Goal: Information Seeking & Learning: Compare options

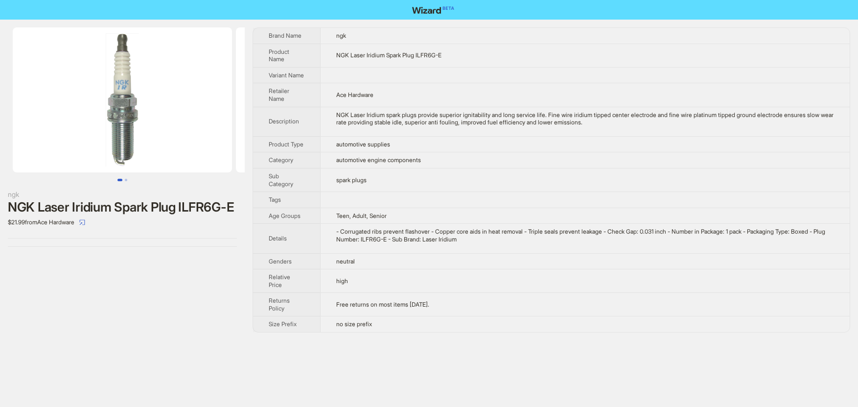
drag, startPoint x: 451, startPoint y: 68, endPoint x: 456, endPoint y: 54, distance: 15.6
click at [451, 68] on td at bounding box center [584, 75] width 529 height 16
drag, startPoint x: 457, startPoint y: 51, endPoint x: 346, endPoint y: 53, distance: 111.6
click at [345, 52] on td "NGK Laser Iridium Spark Plug ILFR6G-E" at bounding box center [584, 55] width 529 height 23
drag, startPoint x: 475, startPoint y: 56, endPoint x: 326, endPoint y: 51, distance: 148.8
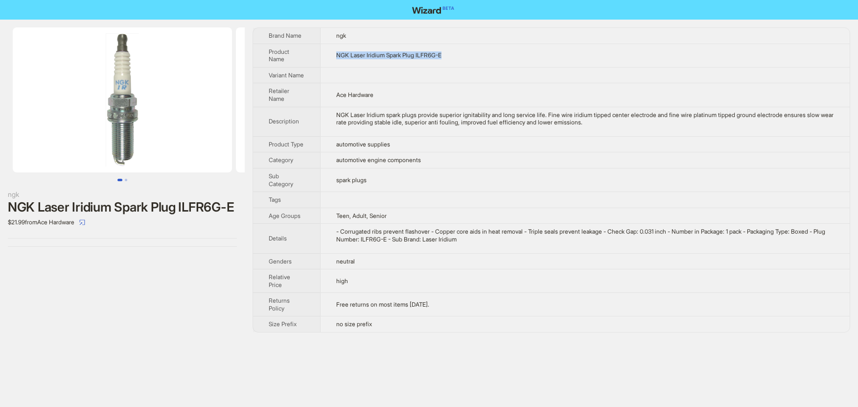
click at [326, 51] on td "NGK Laser Iridium Spark Plug ILFR6G-E" at bounding box center [584, 55] width 529 height 23
copy span "NGK Laser Iridium Spark Plug ILFR6G-E"
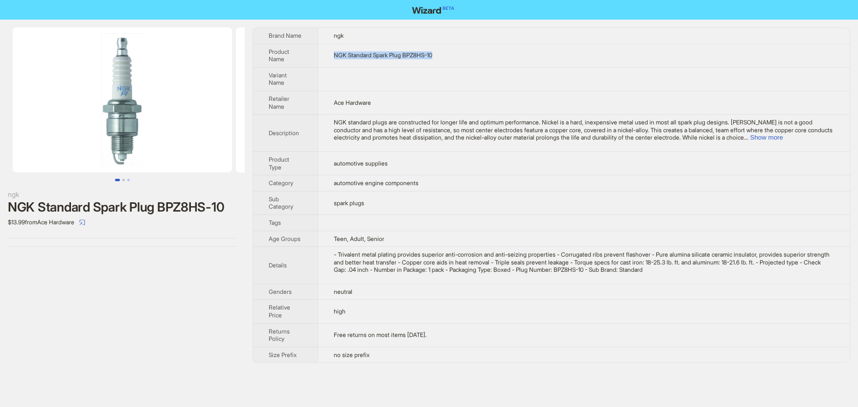
drag, startPoint x: 445, startPoint y: 56, endPoint x: 335, endPoint y: 53, distance: 109.6
click at [335, 53] on td "NGK Standard Spark Plug BPZ8HS-10" at bounding box center [584, 55] width 532 height 23
copy span "NGK Standard Spark Plug BPZ8HS-10"
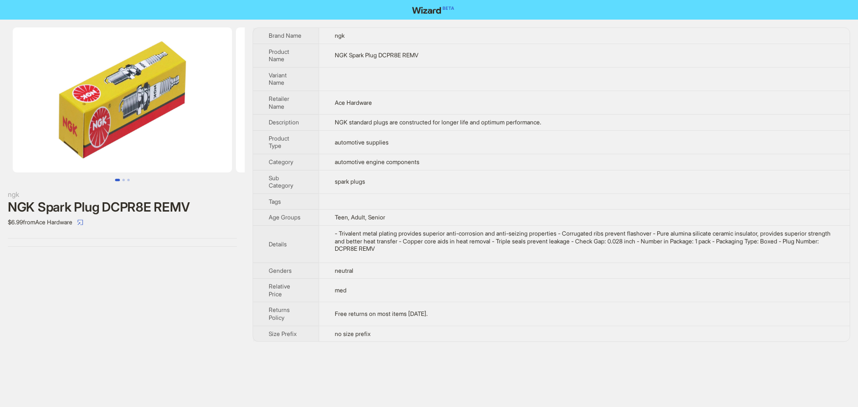
click at [458, 47] on td "NGK Spark Plug DCPR8E REMV" at bounding box center [583, 55] width 531 height 23
drag, startPoint x: 448, startPoint y: 54, endPoint x: 328, endPoint y: 51, distance: 119.9
click at [328, 51] on td "NGK Spark Plug DCPR8E REMV" at bounding box center [583, 55] width 531 height 23
copy span "NGK Spark Plug DCPR8E REMV"
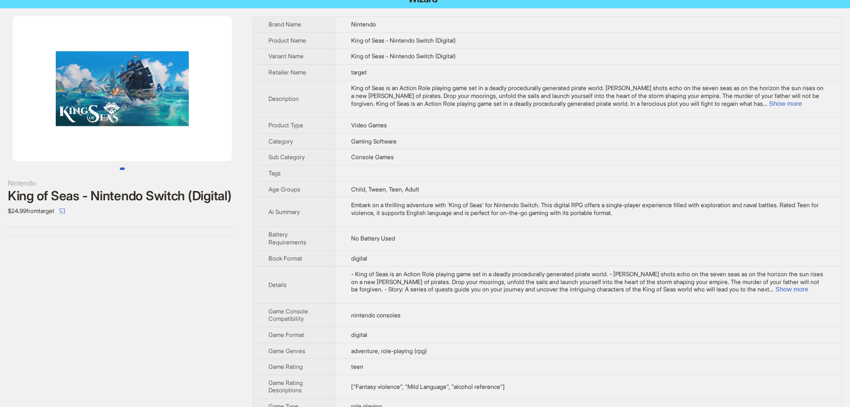
scroll to position [3, 0]
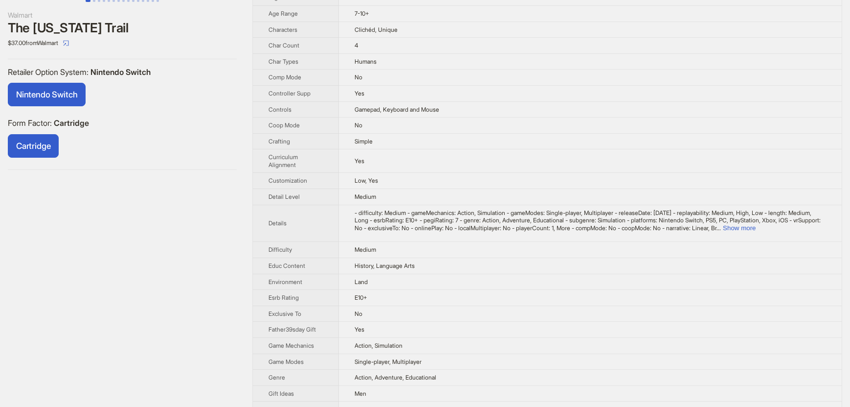
scroll to position [202, 0]
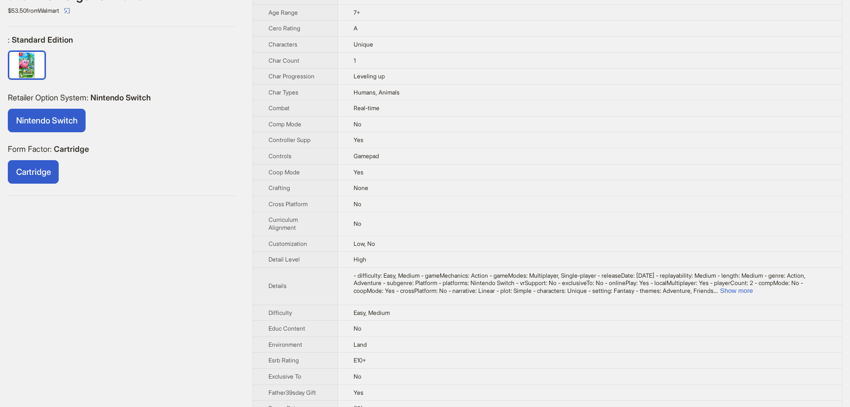
scroll to position [217, 0]
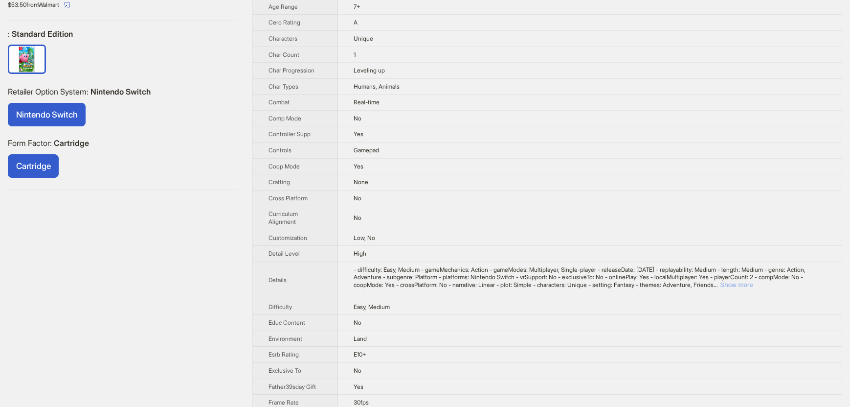
click at [753, 281] on button "Show more" at bounding box center [736, 284] width 33 height 7
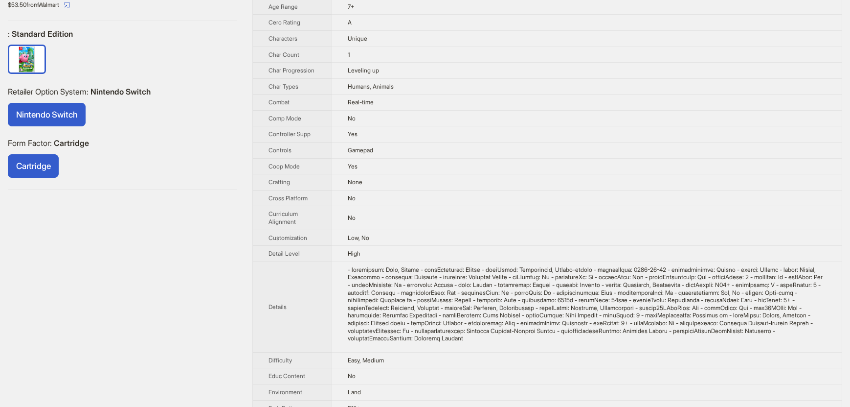
scroll to position [0, 0]
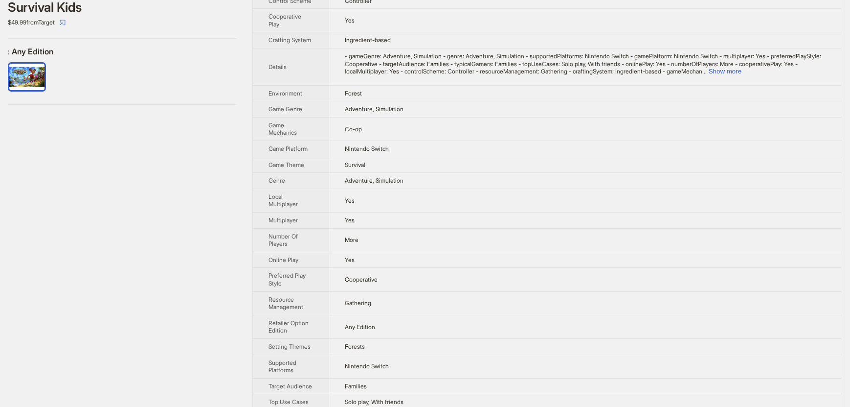
scroll to position [227, 0]
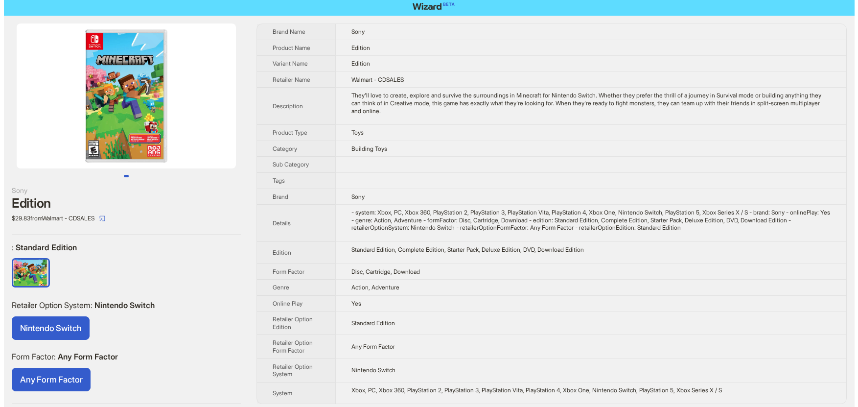
scroll to position [9, 0]
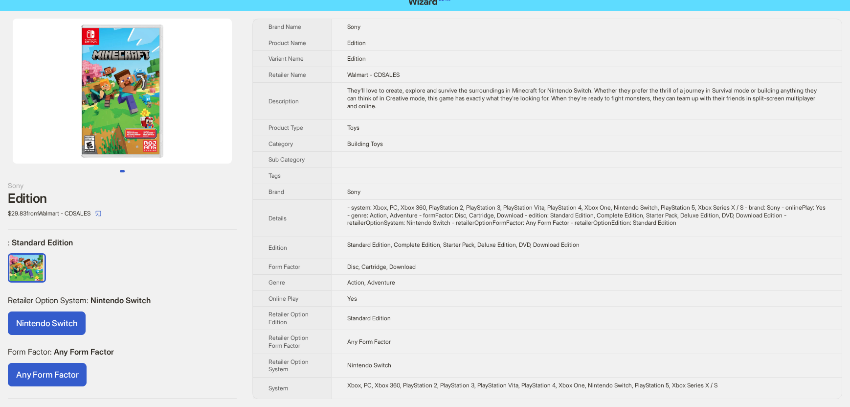
click at [100, 136] on img at bounding box center [122, 91] width 219 height 145
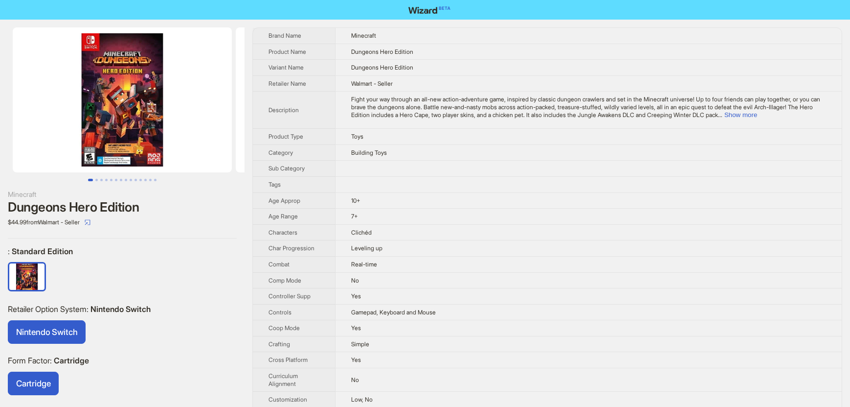
click at [102, 153] on img at bounding box center [122, 99] width 219 height 145
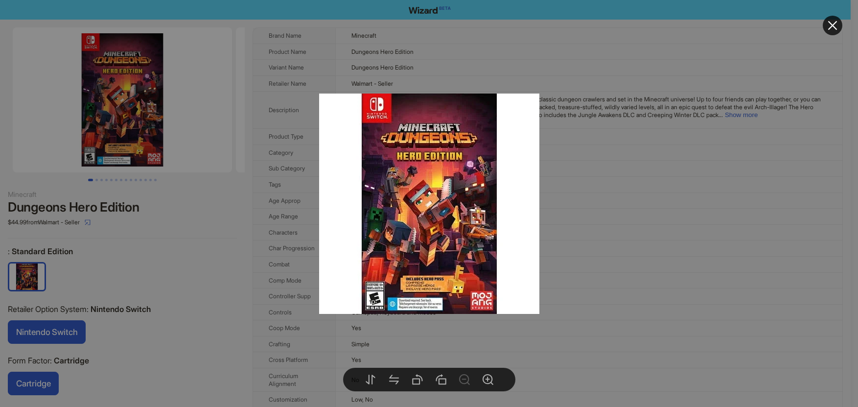
click at [208, 223] on div at bounding box center [429, 203] width 858 height 407
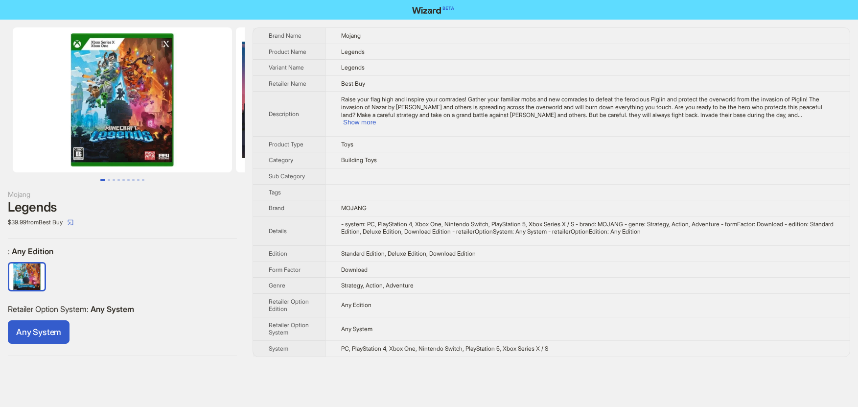
click at [75, 153] on img at bounding box center [122, 99] width 219 height 145
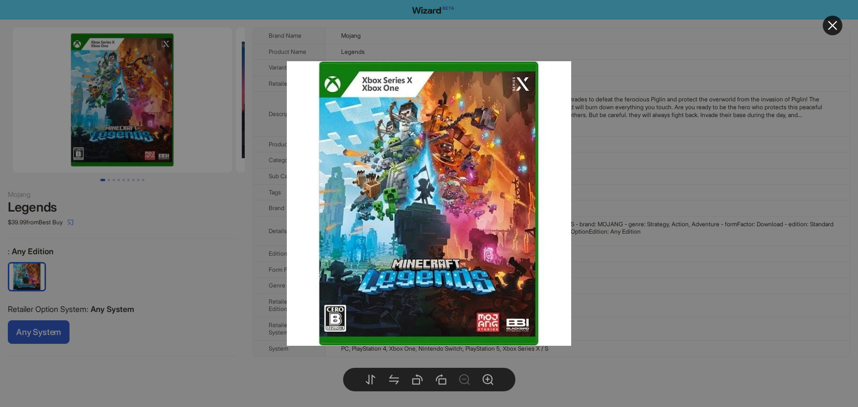
click at [179, 214] on div at bounding box center [429, 203] width 858 height 407
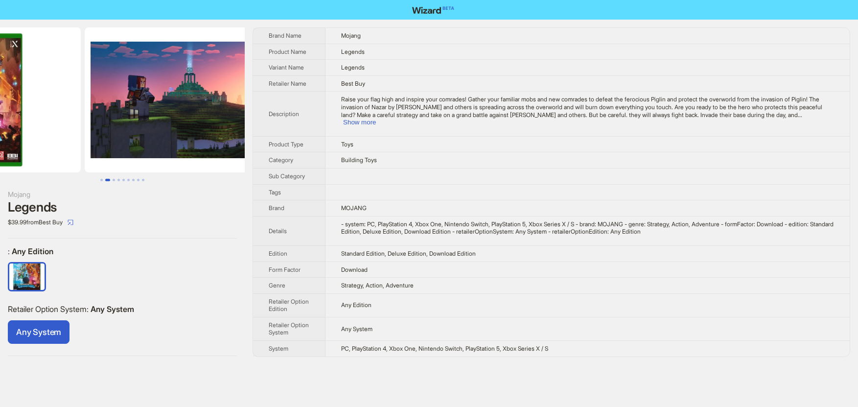
drag, startPoint x: 173, startPoint y: 149, endPoint x: 72, endPoint y: 136, distance: 102.0
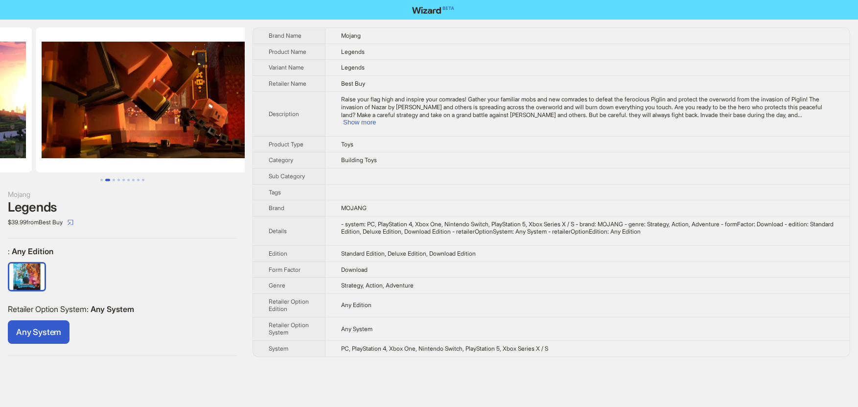
drag, startPoint x: 151, startPoint y: 141, endPoint x: 30, endPoint y: 126, distance: 121.8
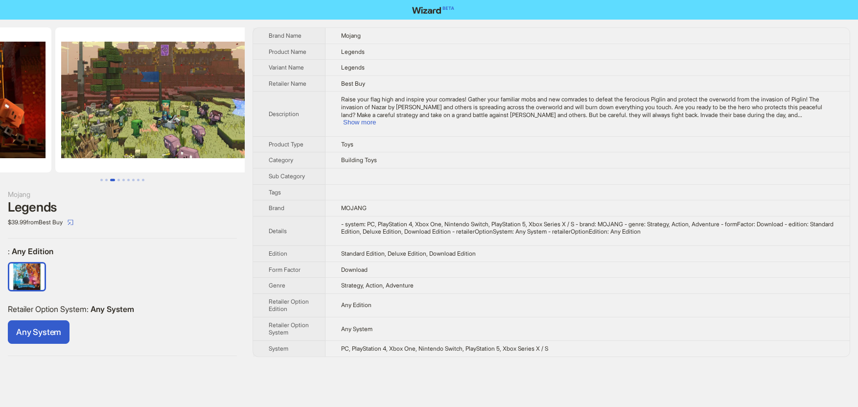
drag, startPoint x: 150, startPoint y: 136, endPoint x: 31, endPoint y: 131, distance: 119.0
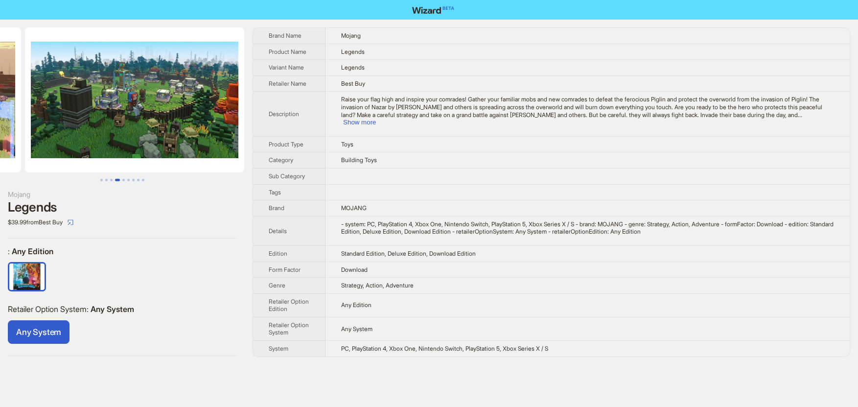
drag, startPoint x: 139, startPoint y: 134, endPoint x: 12, endPoint y: 128, distance: 127.3
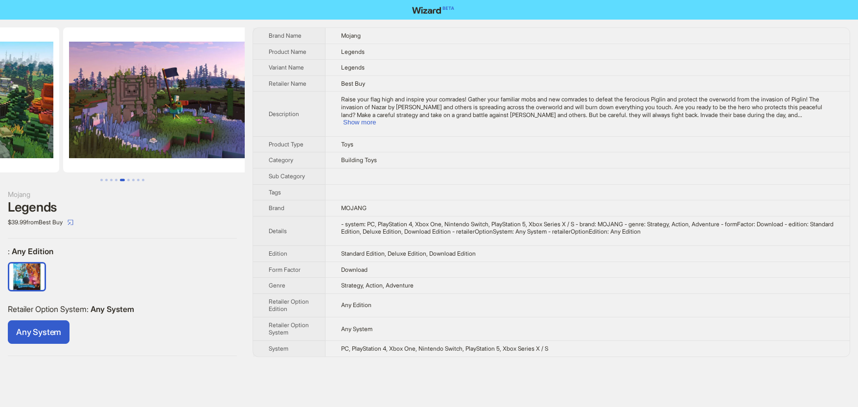
drag, startPoint x: 131, startPoint y: 134, endPoint x: 28, endPoint y: 126, distance: 103.0
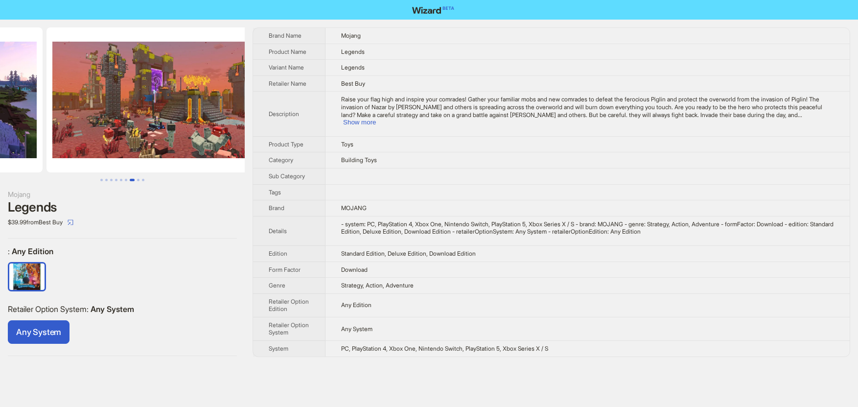
drag, startPoint x: 147, startPoint y: 132, endPoint x: 17, endPoint y: 125, distance: 129.9
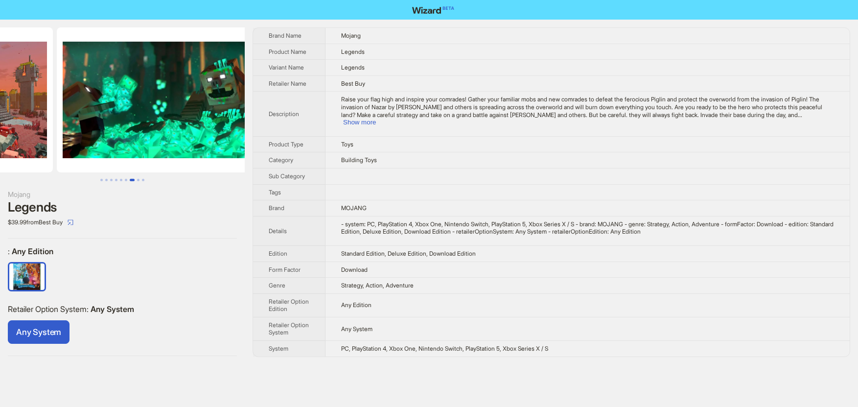
drag, startPoint x: 137, startPoint y: 132, endPoint x: 23, endPoint y: 125, distance: 114.2
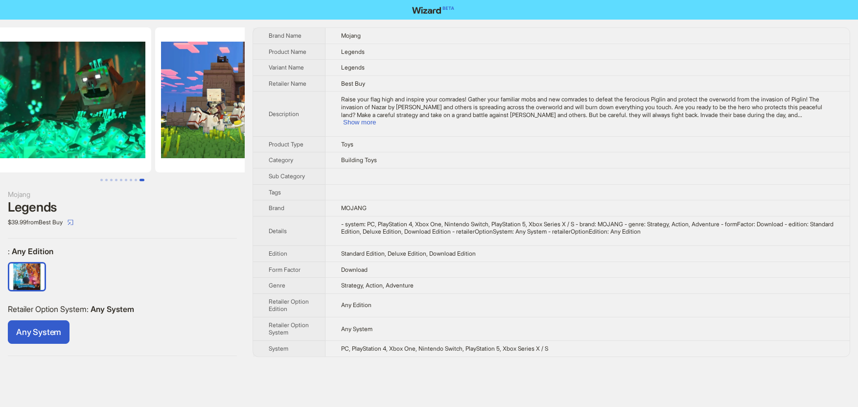
drag, startPoint x: 144, startPoint y: 130, endPoint x: 27, endPoint y: 122, distance: 117.2
click at [27, 122] on img at bounding box center [41, 99] width 219 height 145
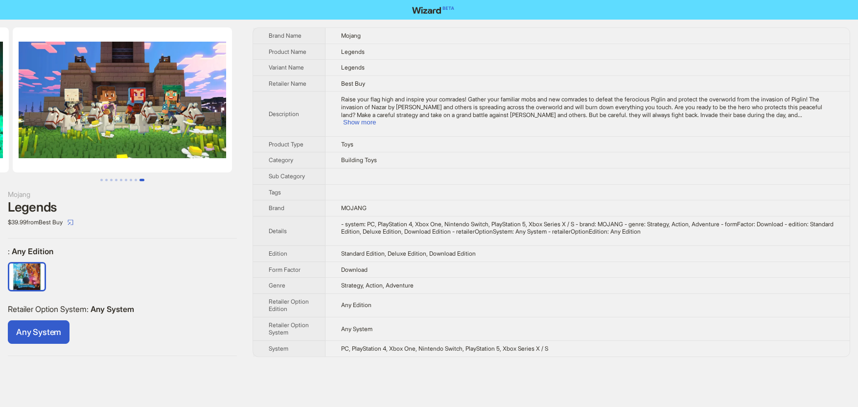
drag, startPoint x: 138, startPoint y: 129, endPoint x: 33, endPoint y: 121, distance: 106.0
click at [33, 121] on img at bounding box center [122, 99] width 219 height 145
drag, startPoint x: 145, startPoint y: 126, endPoint x: 32, endPoint y: 120, distance: 113.2
click at [32, 120] on img at bounding box center [122, 99] width 219 height 145
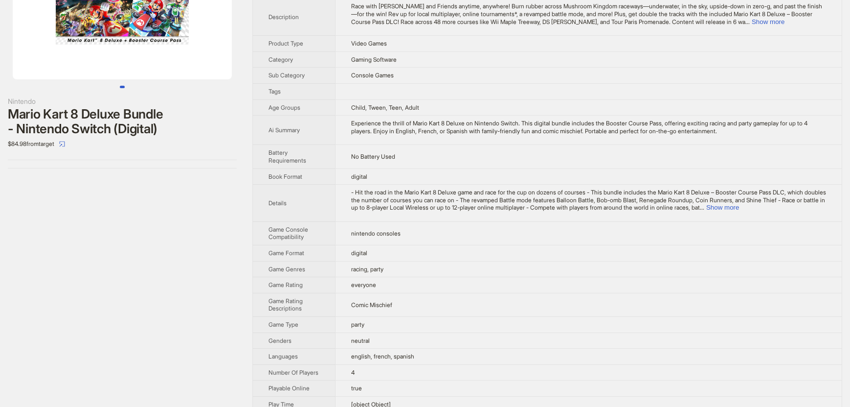
scroll to position [91, 0]
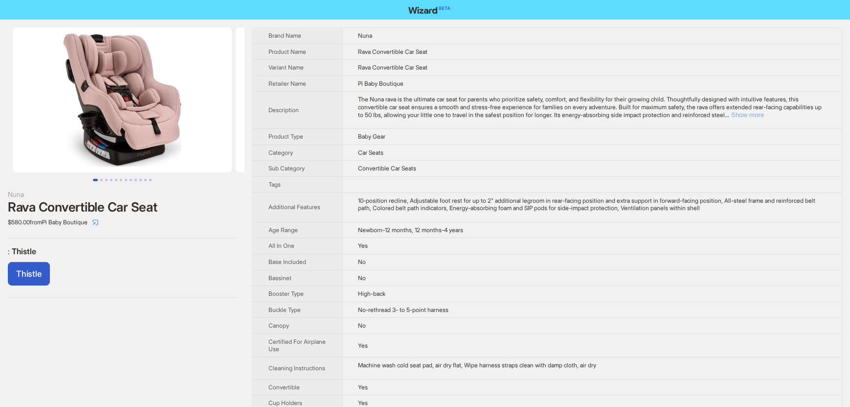
click at [764, 113] on button "Show more" at bounding box center [747, 114] width 33 height 7
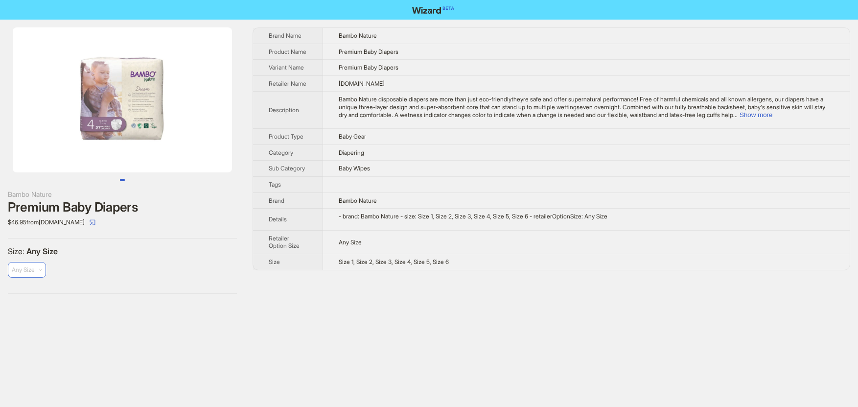
click at [38, 267] on span "Any Size" at bounding box center [27, 269] width 30 height 15
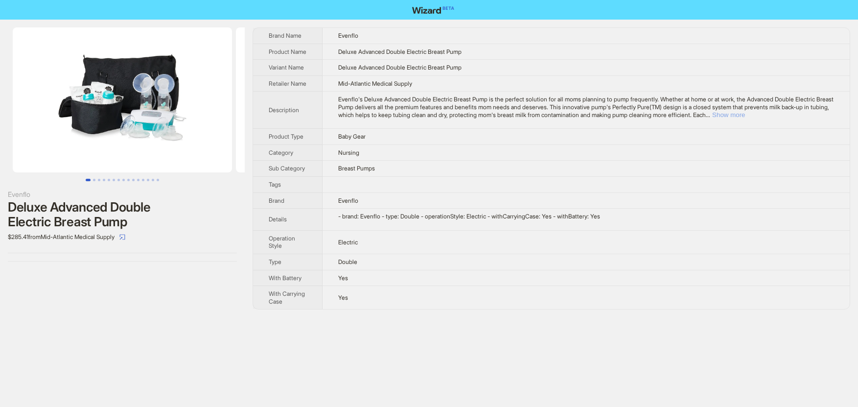
click at [745, 118] on button "Show more" at bounding box center [728, 114] width 33 height 7
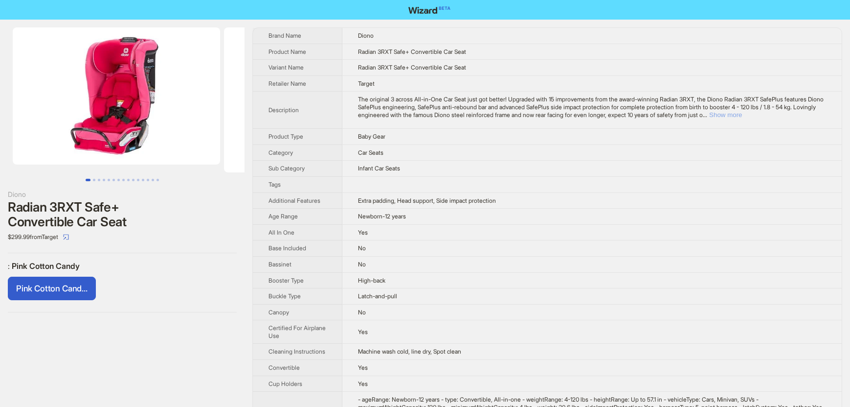
click at [742, 114] on button "Show more" at bounding box center [725, 114] width 33 height 7
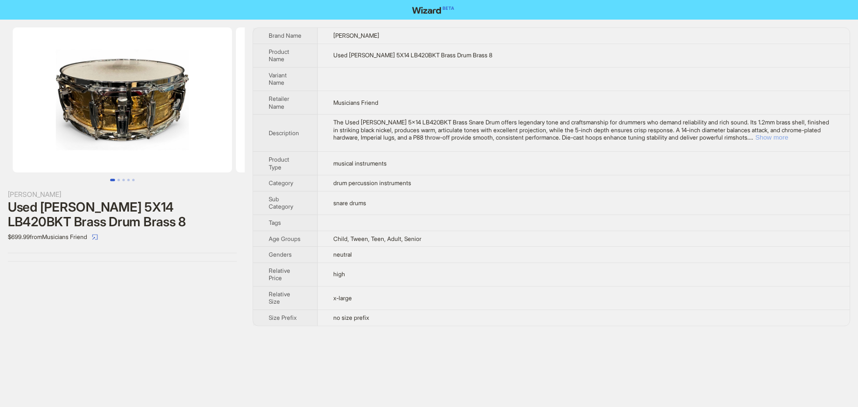
click at [788, 139] on button "Show more" at bounding box center [771, 137] width 33 height 7
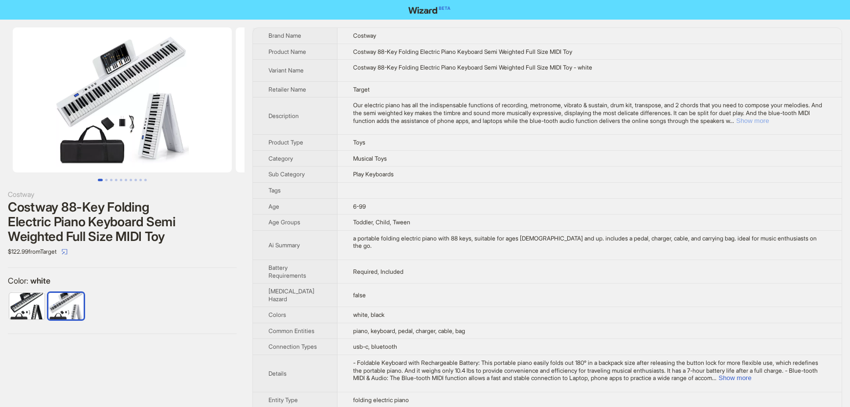
click at [769, 121] on button "Show more" at bounding box center [752, 120] width 33 height 7
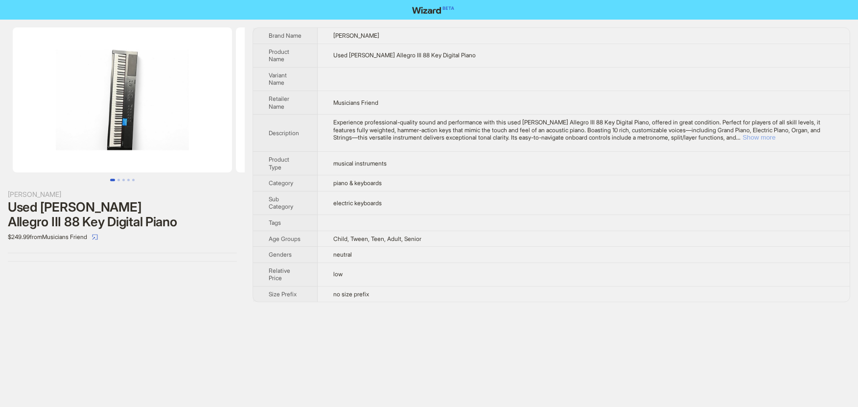
click at [775, 138] on button "Show more" at bounding box center [758, 137] width 33 height 7
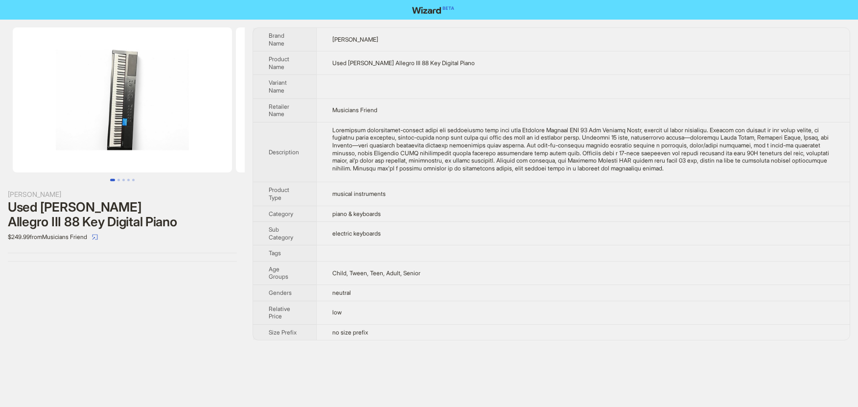
click at [627, 100] on td "Musicians Friend" at bounding box center [582, 109] width 533 height 23
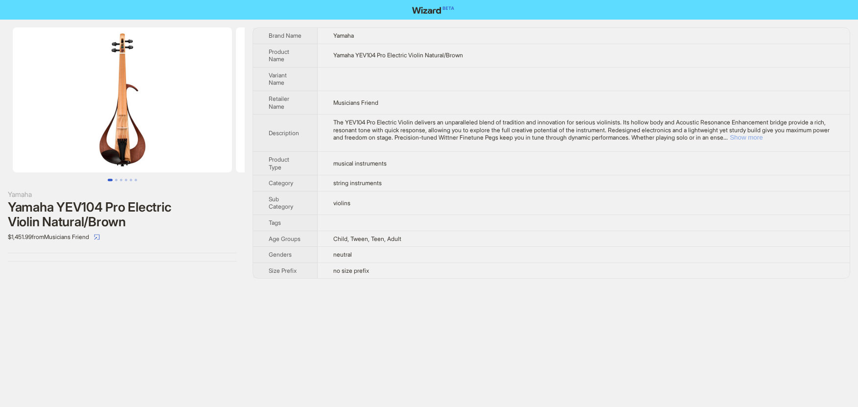
click at [762, 139] on button "Show more" at bounding box center [745, 137] width 33 height 7
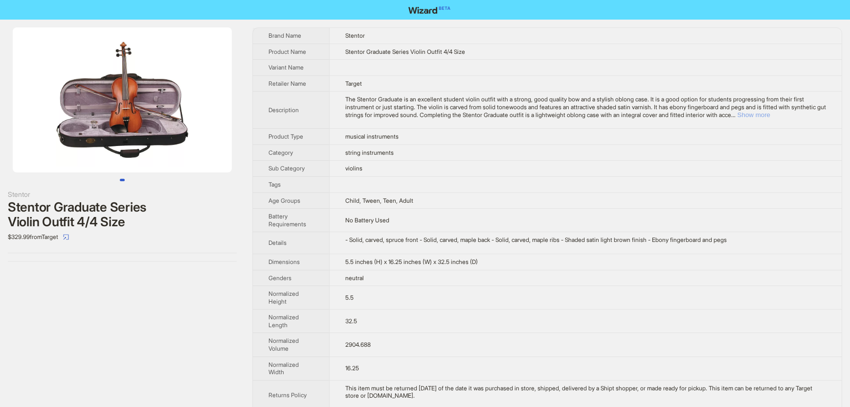
click at [771, 112] on button "Show more" at bounding box center [754, 114] width 33 height 7
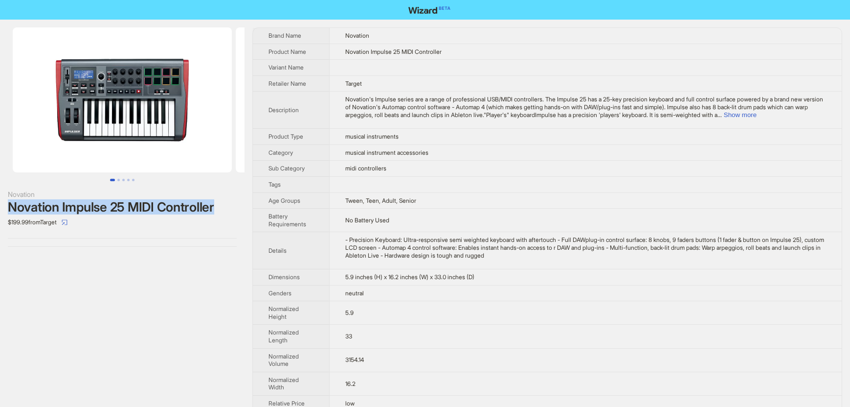
drag, startPoint x: 219, startPoint y: 201, endPoint x: 0, endPoint y: 207, distance: 219.3
click at [0, 207] on div "Novation Novation Impulse 25 MIDI Controller $199.99 from Target" at bounding box center [122, 137] width 245 height 235
copy div "Novation Impulse 25 MIDI Controller"
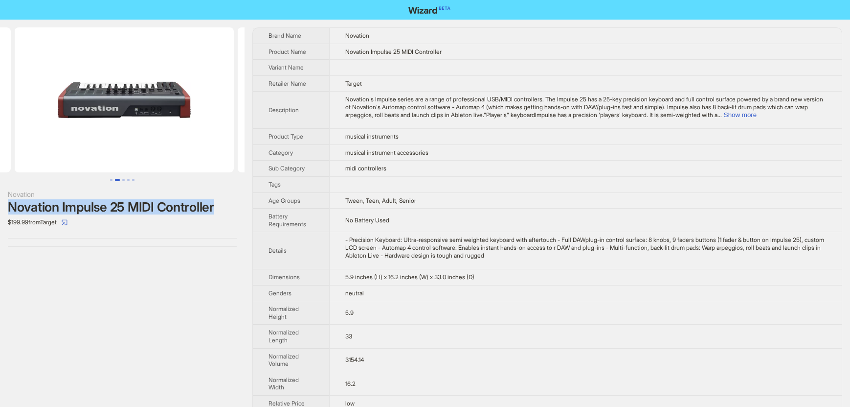
drag, startPoint x: 179, startPoint y: 126, endPoint x: 28, endPoint y: 110, distance: 152.0
click at [28, 110] on ul at bounding box center [122, 99] width 245 height 145
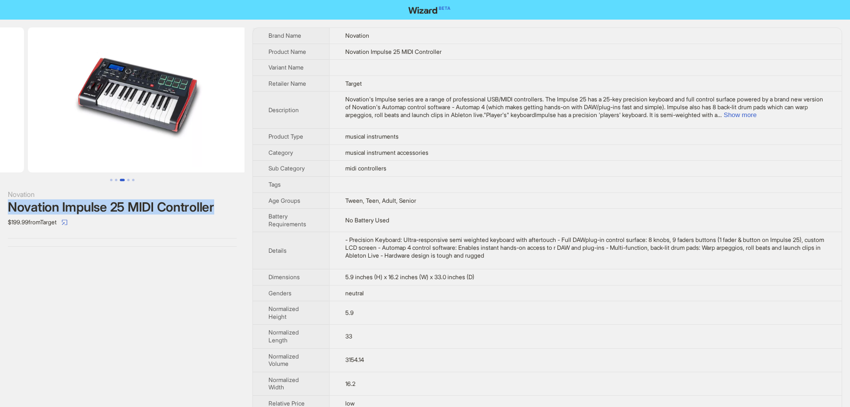
drag, startPoint x: 164, startPoint y: 114, endPoint x: 24, endPoint y: 110, distance: 140.0
click at [24, 110] on ul at bounding box center [122, 99] width 245 height 145
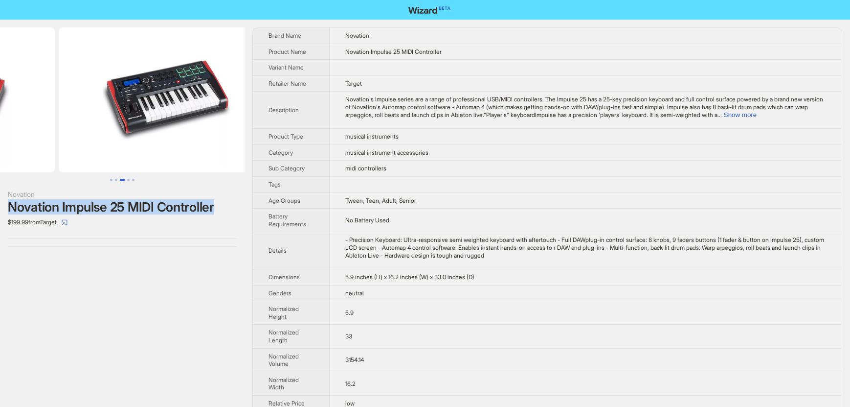
drag, startPoint x: 173, startPoint y: 118, endPoint x: 54, endPoint y: 113, distance: 119.0
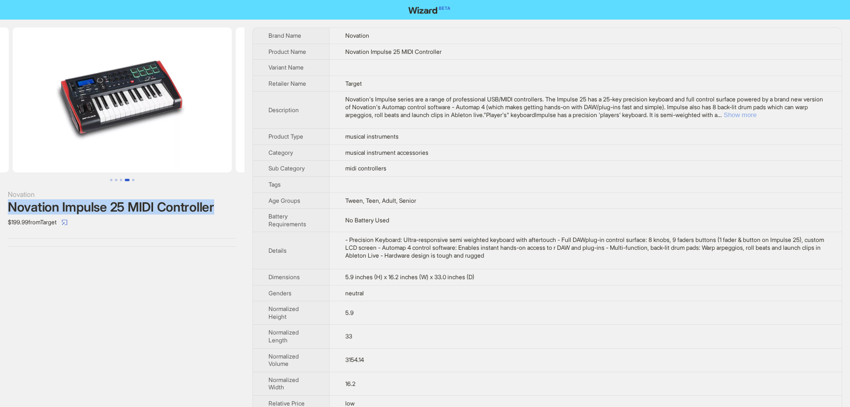
click at [757, 116] on button "Show more" at bounding box center [740, 114] width 33 height 7
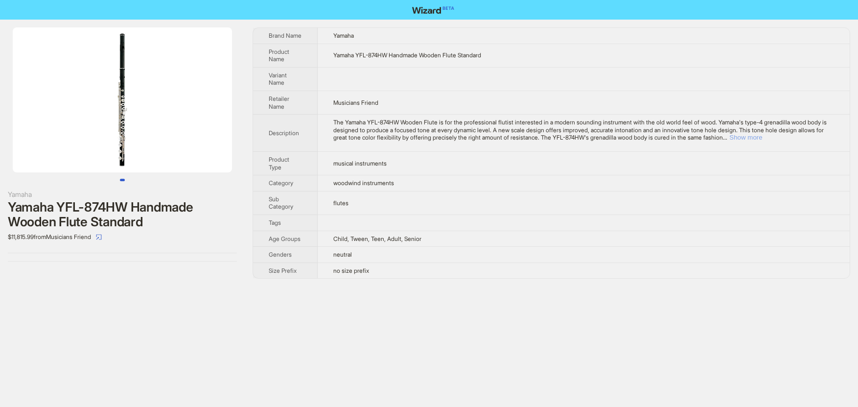
click at [762, 140] on button "Show more" at bounding box center [745, 137] width 33 height 7
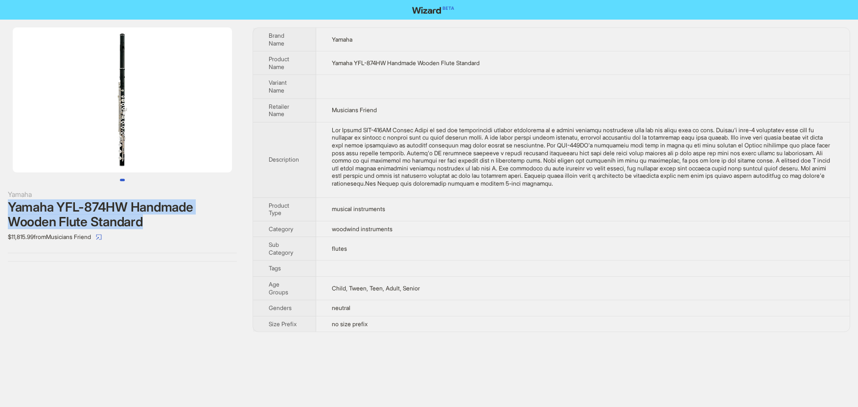
drag, startPoint x: 180, startPoint y: 225, endPoint x: 1, endPoint y: 210, distance: 179.2
click at [1, 210] on div "Yamaha Yamaha YFL-874HW Handmade Wooden Flute Standard $11,815.99 from Musician…" at bounding box center [122, 145] width 245 height 250
copy div "Yamaha YFL-874HW Handmade Wooden Flute Standard"
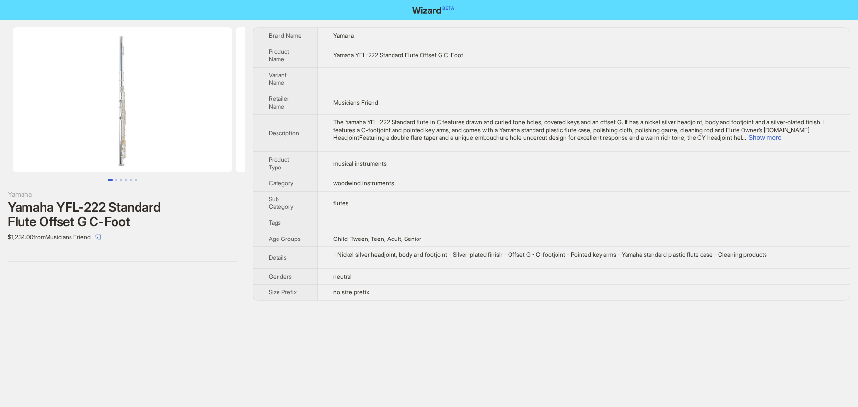
click at [152, 220] on div "Yamaha YFL-222 Standard Flute Offset G C-Foot" at bounding box center [122, 214] width 229 height 29
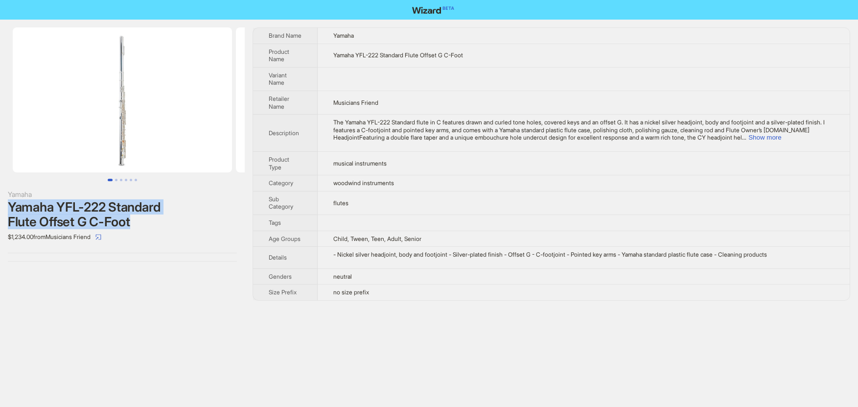
drag, startPoint x: 110, startPoint y: 215, endPoint x: 10, endPoint y: 211, distance: 100.4
click at [10, 211] on div "Yamaha YFL-222 Standard Flute Offset G C-Foot" at bounding box center [122, 214] width 229 height 29
copy div "Yamaha YFL-222 Standard Flute Offset G C-Foot"
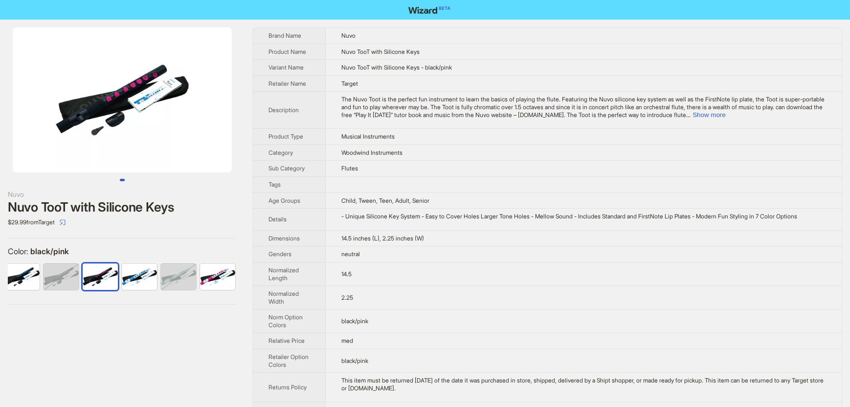
scroll to position [0, 45]
click at [178, 238] on div at bounding box center [122, 238] width 229 height 0
drag, startPoint x: 182, startPoint y: 210, endPoint x: 0, endPoint y: 204, distance: 182.1
click at [0, 204] on div "Nuvo Nuvo TooT with Silicone Keys $29.99 from Target Color : black/pink" at bounding box center [122, 166] width 245 height 293
copy div "Nuvo TooT with Silicone Keys"
